Goal: Task Accomplishment & Management: Use online tool/utility

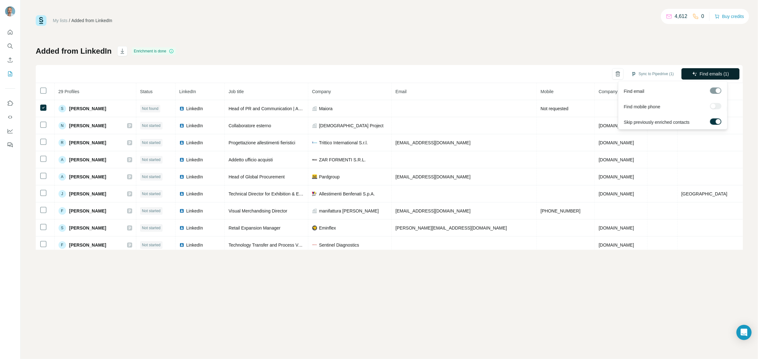
click at [702, 72] on span "Find emails (1)" at bounding box center [713, 74] width 29 height 6
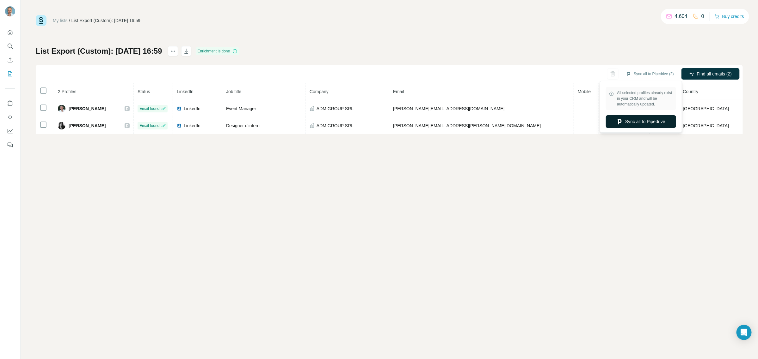
click at [638, 124] on button "Sync all to Pipedrive" at bounding box center [641, 121] width 70 height 13
click at [642, 119] on button "Sync all to Pipedrive" at bounding box center [641, 121] width 70 height 13
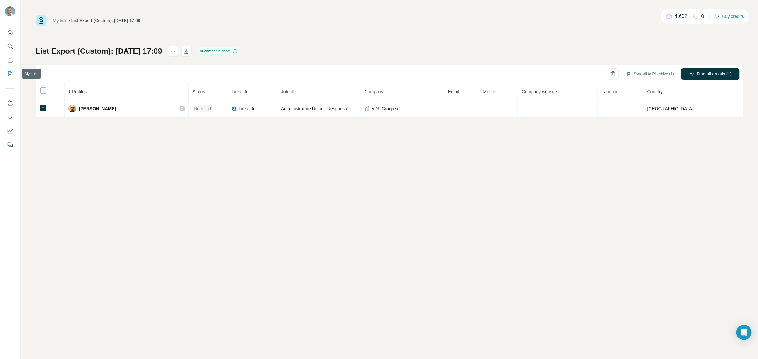
click at [14, 74] on button "My lists" at bounding box center [10, 73] width 10 height 11
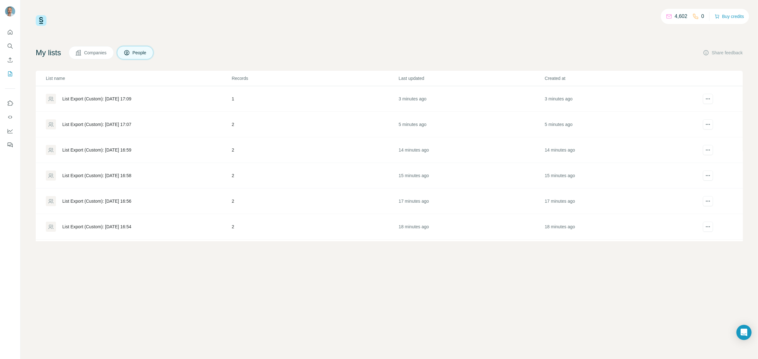
click at [93, 149] on div "List Export (Custom): [DATE] 16:59" at bounding box center [96, 150] width 69 height 6
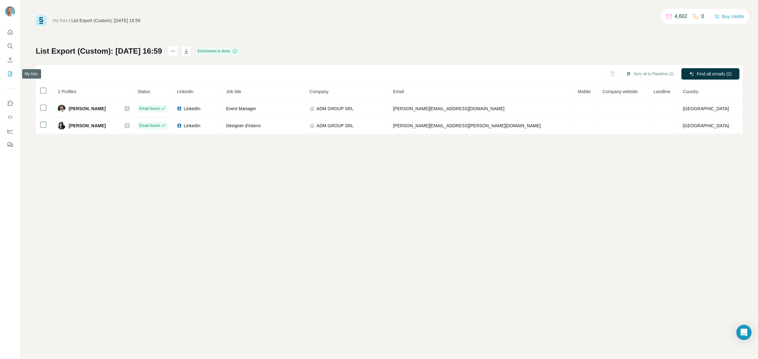
click at [10, 73] on icon "My lists" at bounding box center [10, 74] width 6 height 6
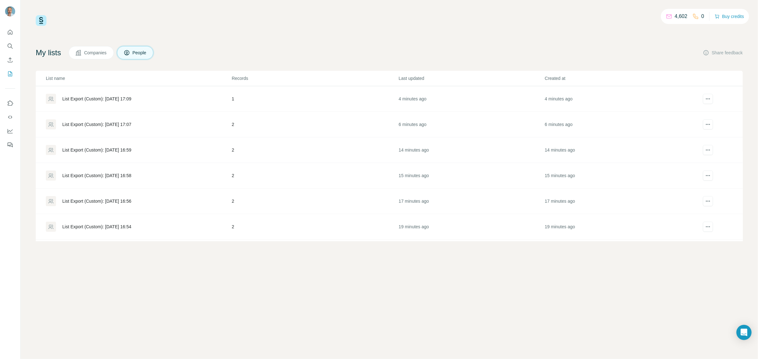
click at [85, 122] on div "List Export (Custom): [DATE] 17:07" at bounding box center [96, 124] width 69 height 6
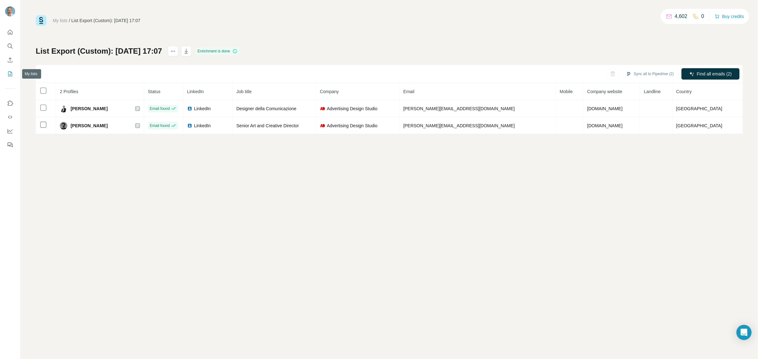
click at [10, 72] on icon "My lists" at bounding box center [10, 74] width 6 height 6
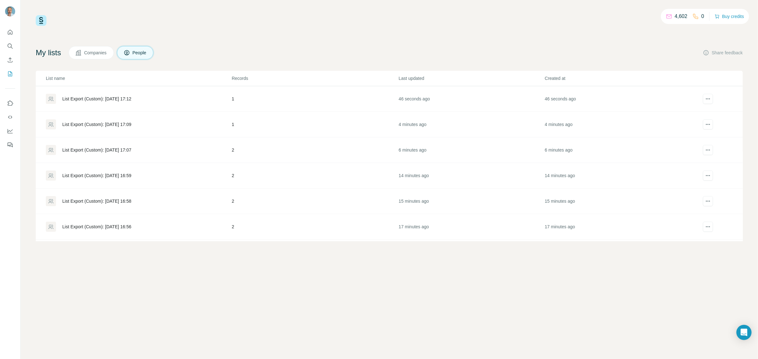
click at [117, 96] on div "List Export (Custom): [DATE] 17:12" at bounding box center [96, 99] width 69 height 6
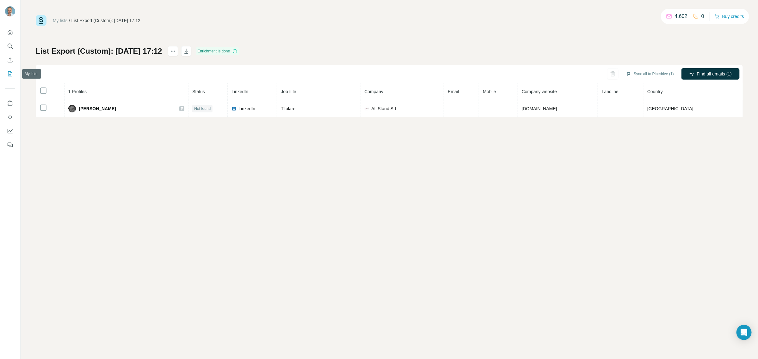
click at [10, 72] on icon "My lists" at bounding box center [10, 73] width 3 height 4
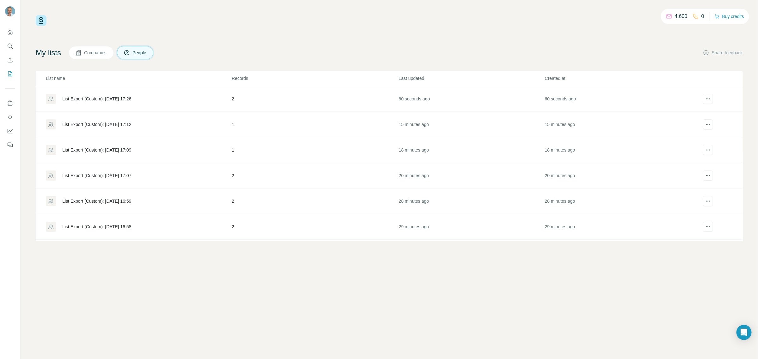
click at [101, 96] on div "List Export (Custom): [DATE] 17:26" at bounding box center [96, 99] width 69 height 6
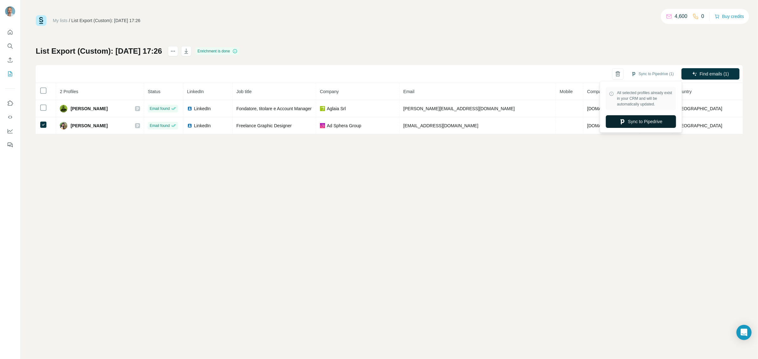
click at [648, 119] on button "Sync to Pipedrive" at bounding box center [641, 121] width 70 height 13
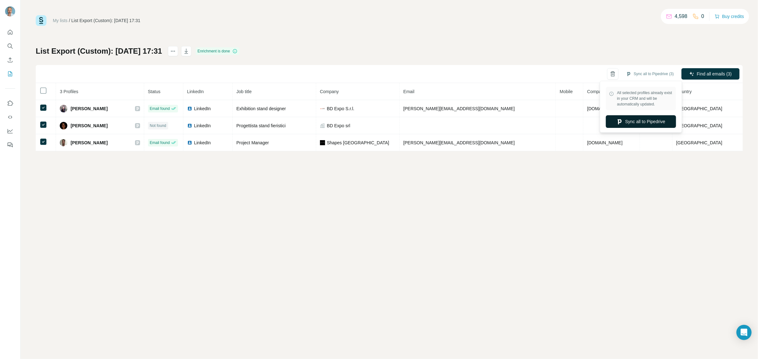
click at [651, 122] on button "Sync all to Pipedrive" at bounding box center [641, 121] width 70 height 13
click at [10, 72] on icon "My lists" at bounding box center [10, 73] width 3 height 4
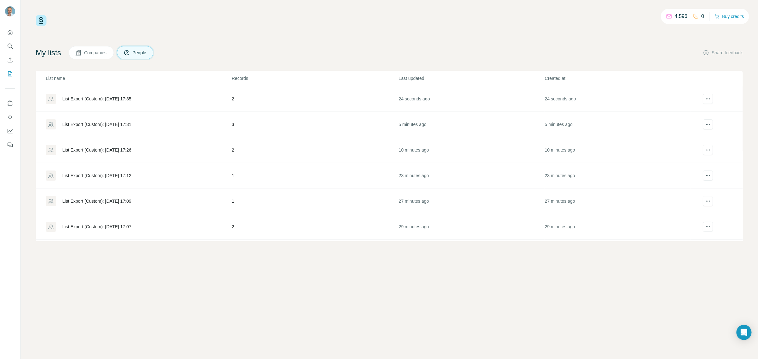
click at [84, 99] on div "List Export (Custom): [DATE] 17:35" at bounding box center [96, 99] width 69 height 6
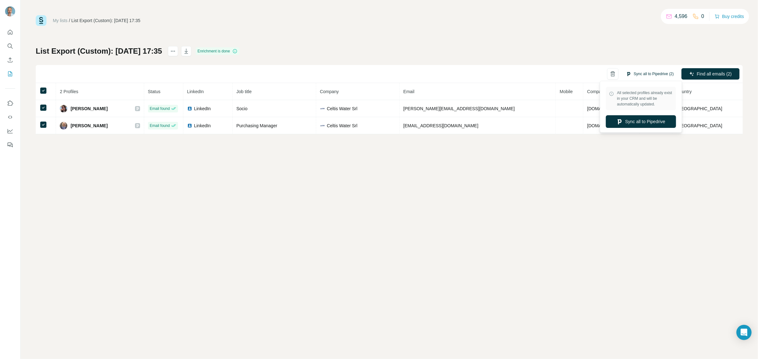
click at [648, 73] on button "Sync all to Pipedrive (2)" at bounding box center [649, 73] width 57 height 9
click at [640, 123] on button "Sync all to Pipedrive" at bounding box center [641, 121] width 70 height 13
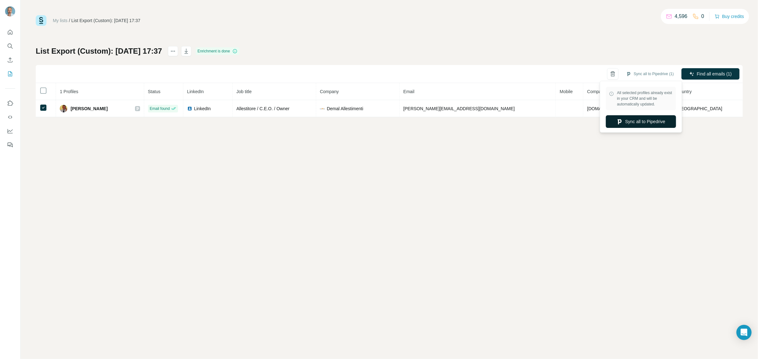
click at [647, 120] on button "Sync all to Pipedrive" at bounding box center [641, 121] width 70 height 13
click at [11, 78] on button "My lists" at bounding box center [10, 73] width 10 height 11
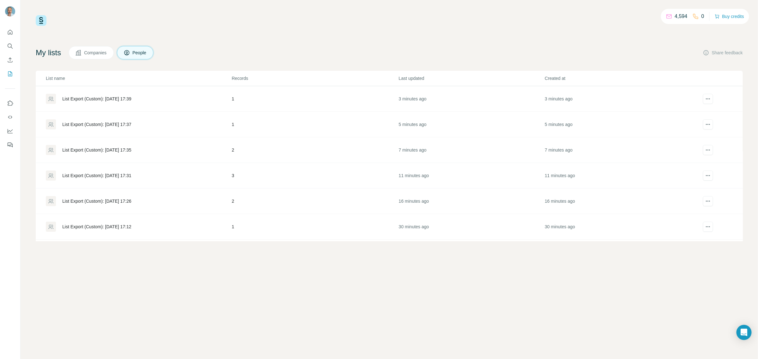
click at [75, 98] on div "List Export (Custom): [DATE] 17:39" at bounding box center [96, 99] width 69 height 6
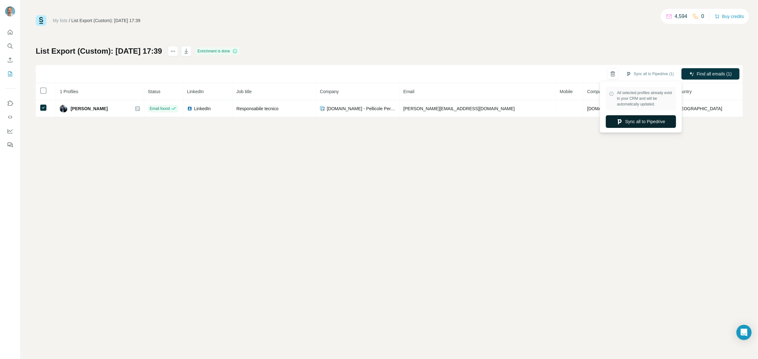
click at [644, 123] on button "Sync all to Pipedrive" at bounding box center [641, 121] width 70 height 13
